Goal: Task Accomplishment & Management: Manage account settings

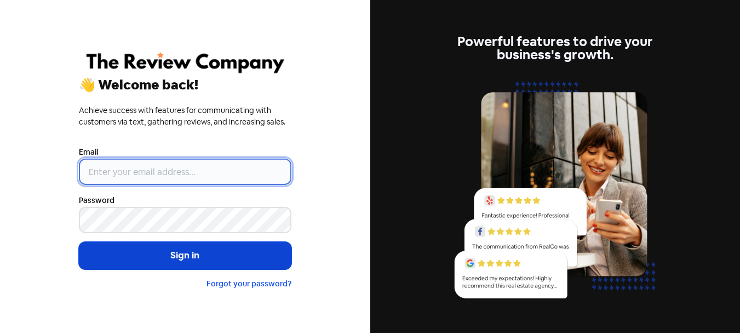
type input "[PERSON_NAME][EMAIL_ADDRESS][DOMAIN_NAME]"
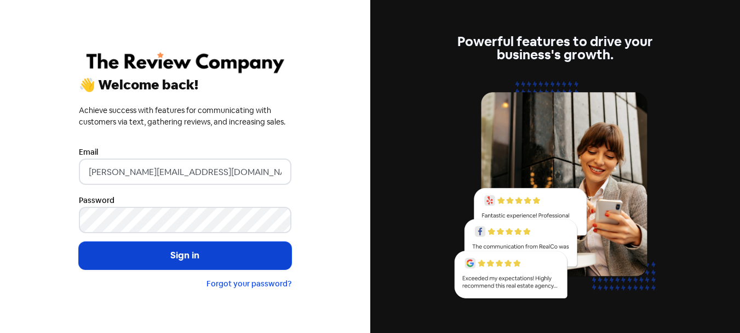
click at [232, 257] on button "Sign in" at bounding box center [185, 255] width 213 height 27
